Goal: Task Accomplishment & Management: Use online tool/utility

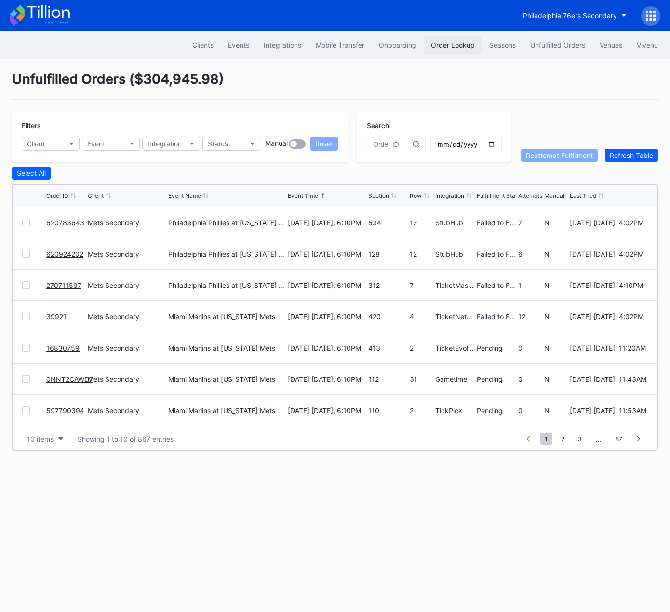
click at [457, 42] on div "Order Lookup" at bounding box center [453, 45] width 44 height 8
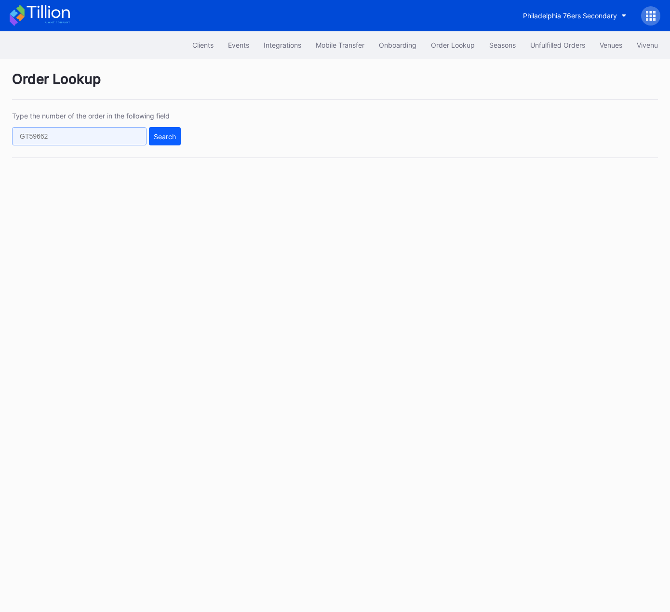
click at [107, 138] on input "text" at bounding box center [79, 136] width 134 height 18
paste input "559634478"
type input "559634478"
click at [166, 133] on div "Search" at bounding box center [165, 137] width 22 height 8
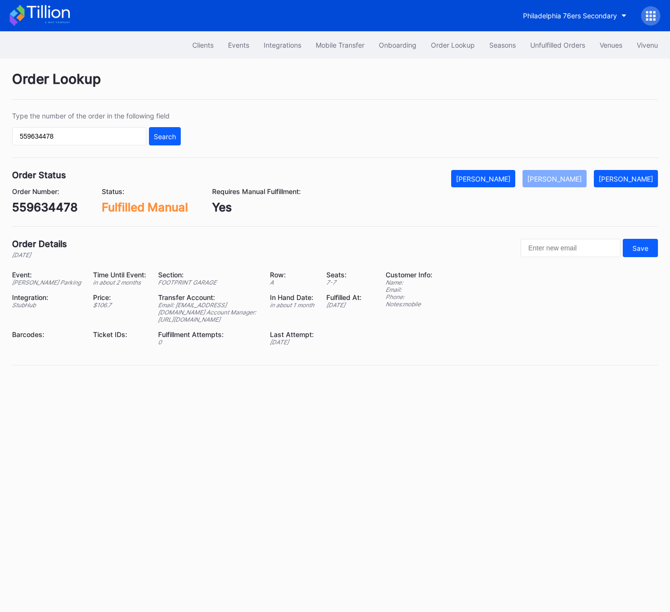
drag, startPoint x: 236, startPoint y: 336, endPoint x: 132, endPoint y: 335, distance: 103.6
click at [158, 323] on div "Email: accounts@beairdco.com Account Manager: https://am.ticketmaster.com/aware…" at bounding box center [208, 313] width 100 height 22
copy div "https://am.ticketmaster.com/awarena"
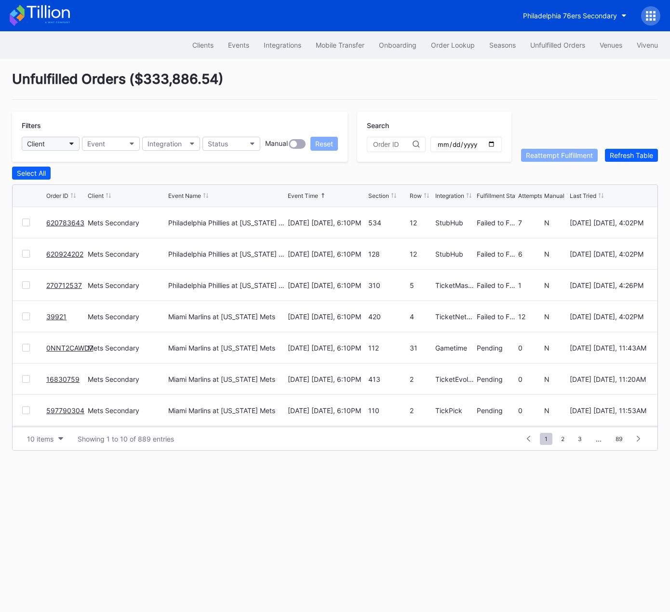
click at [57, 146] on button "Client" at bounding box center [51, 144] width 58 height 14
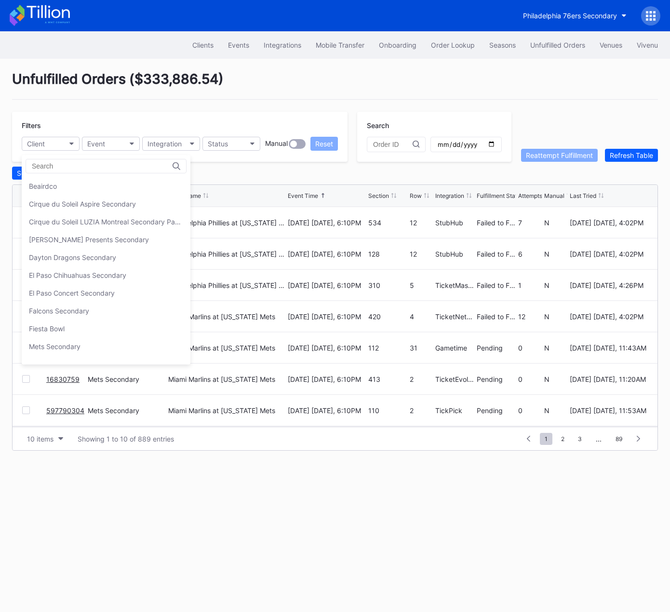
click at [55, 188] on div "Beairdco" at bounding box center [43, 186] width 28 height 8
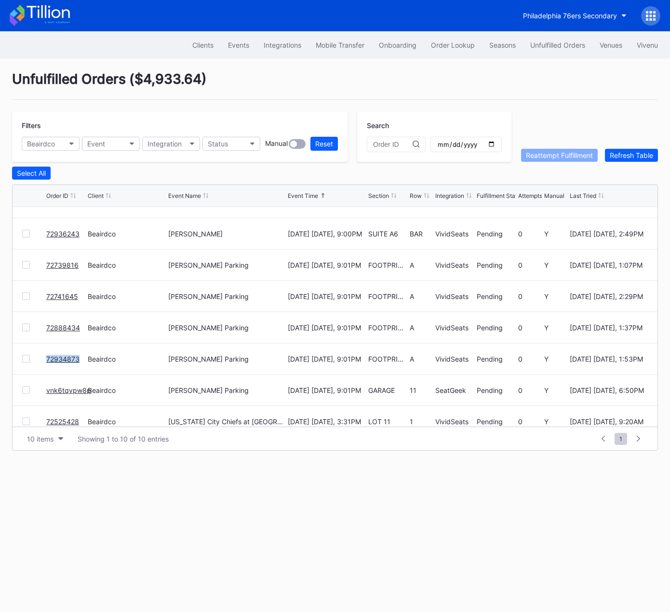
scroll to position [93, 0]
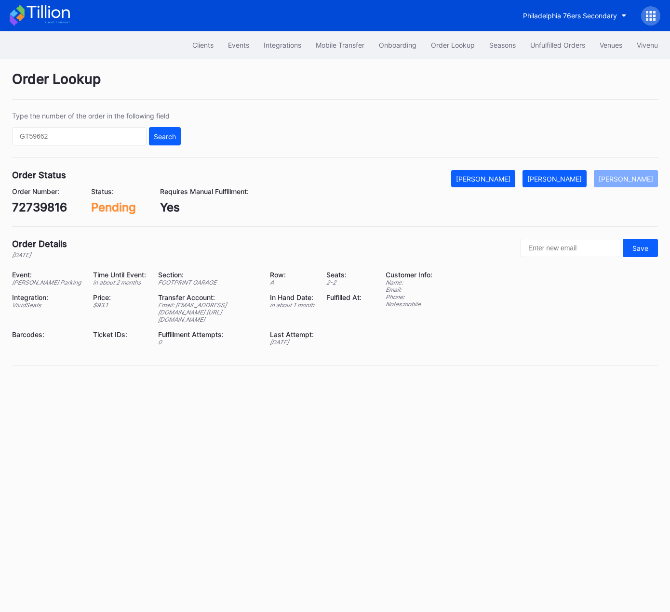
click at [53, 207] on div "72739816" at bounding box center [39, 207] width 55 height 14
copy div "72739816"
click at [572, 172] on button "Mark Fulfilled" at bounding box center [554, 178] width 64 height 17
click at [62, 206] on div "72741645" at bounding box center [39, 207] width 55 height 14
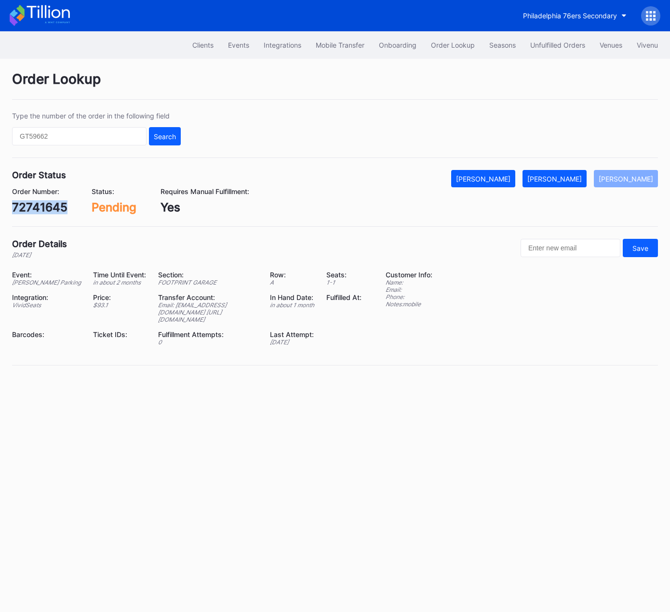
click at [62, 206] on div "72741645" at bounding box center [39, 207] width 55 height 14
copy div "72741645"
drag, startPoint x: 558, startPoint y: 175, endPoint x: 582, endPoint y: 168, distance: 25.0
click at [558, 175] on div "[PERSON_NAME]" at bounding box center [554, 179] width 54 height 8
click at [57, 203] on div "72888434" at bounding box center [41, 207] width 58 height 14
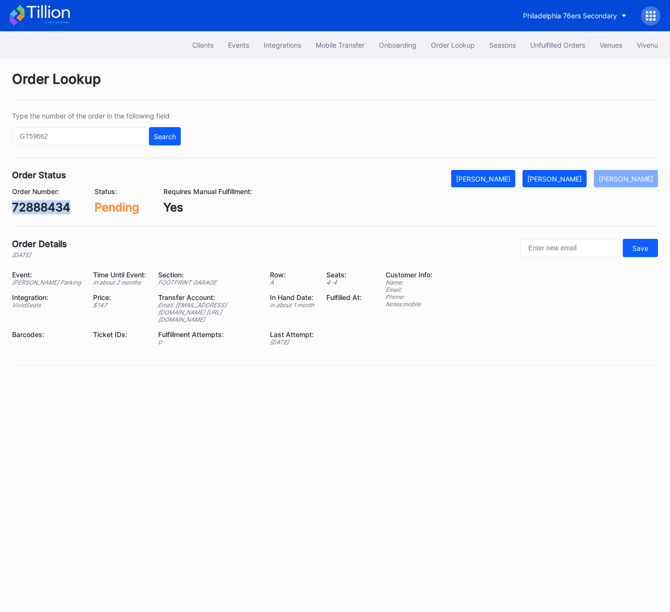
click at [57, 203] on div "72888434" at bounding box center [41, 207] width 58 height 14
copy div "72888434"
click at [550, 182] on div "[PERSON_NAME]" at bounding box center [554, 179] width 54 height 8
click at [54, 206] on div "72934873" at bounding box center [40, 207] width 57 height 14
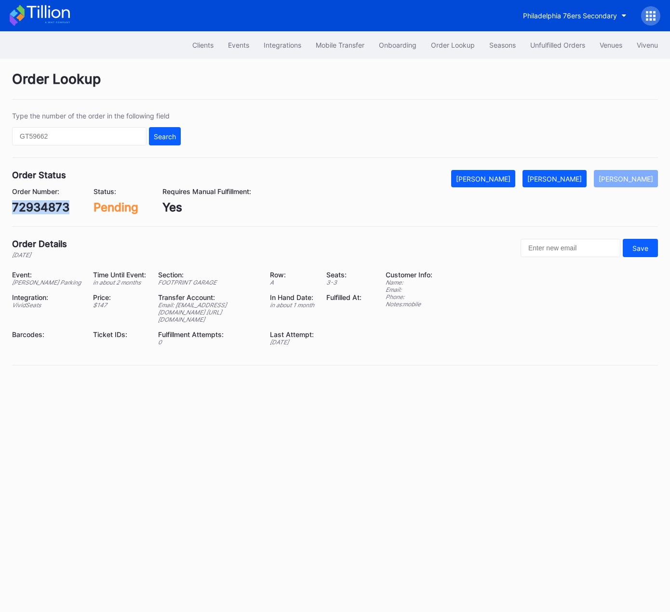
copy div "72934873"
drag, startPoint x: 546, startPoint y: 173, endPoint x: 553, endPoint y: 174, distance: 7.2
click at [547, 174] on div "Order Status Mark Cancelled [PERSON_NAME] [PERSON_NAME]" at bounding box center [335, 178] width 646 height 17
click at [566, 175] on div "[PERSON_NAME]" at bounding box center [554, 179] width 54 height 8
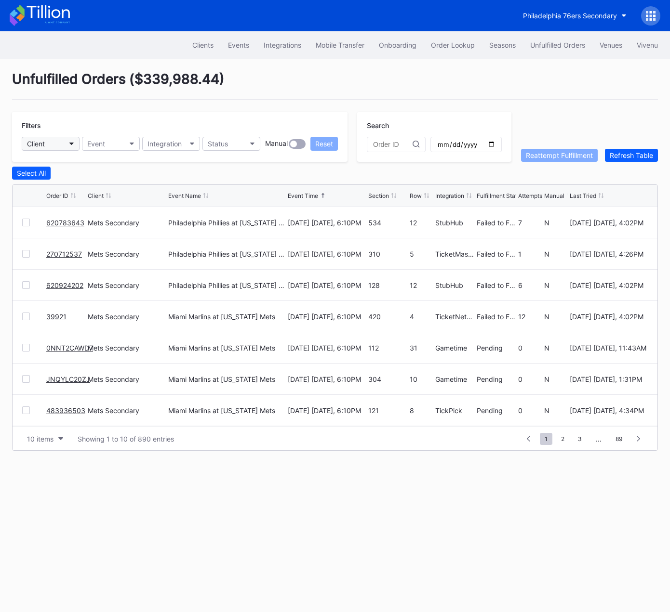
click at [62, 143] on button "Client" at bounding box center [51, 144] width 58 height 14
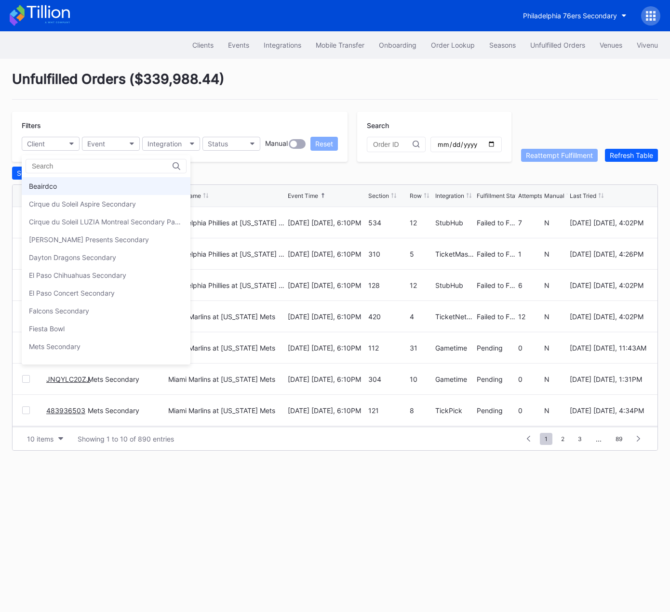
click at [75, 189] on div "Beairdco" at bounding box center [106, 186] width 169 height 18
